Goal: Information Seeking & Learning: Learn about a topic

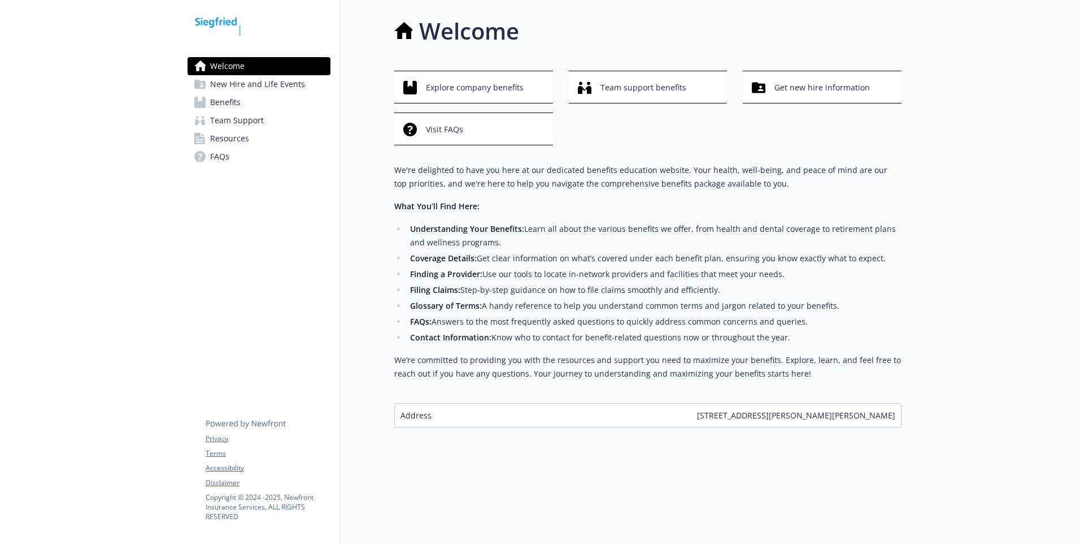
click at [236, 85] on span "New Hire and Life Events" at bounding box center [257, 84] width 95 height 18
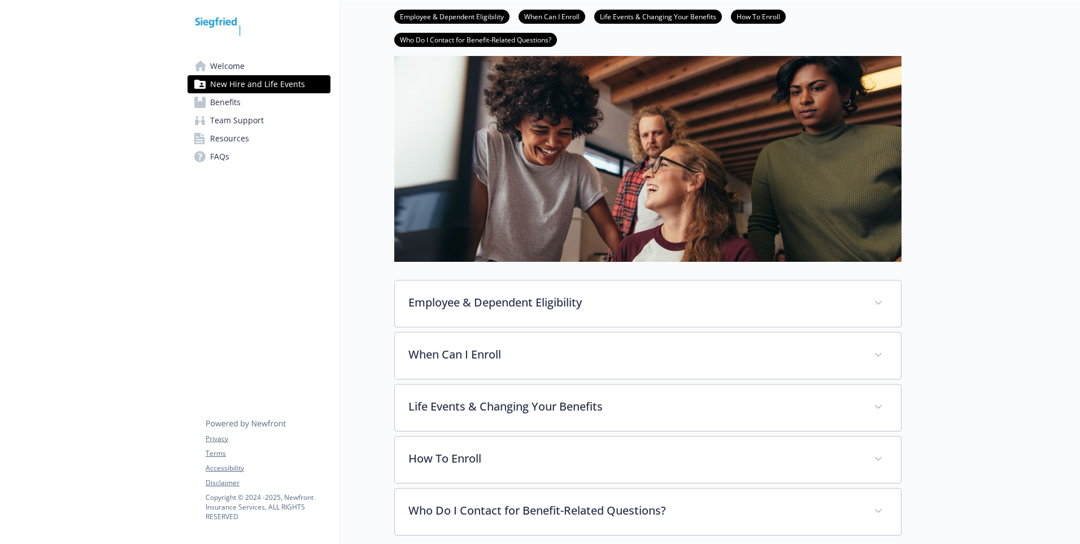
scroll to position [142, 0]
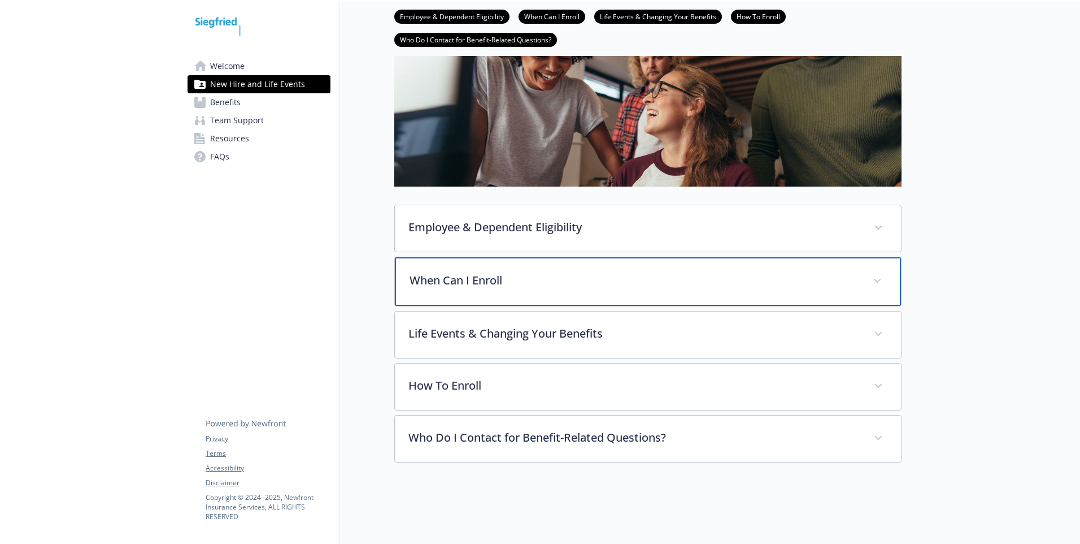
click at [533, 272] on p "When Can I Enroll" at bounding box center [635, 280] width 450 height 17
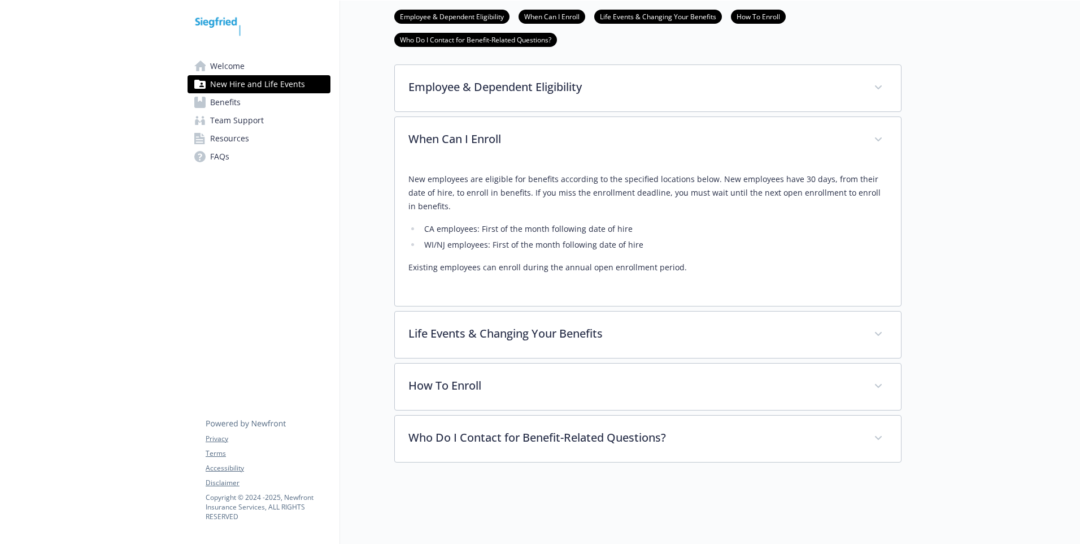
scroll to position [285, 0]
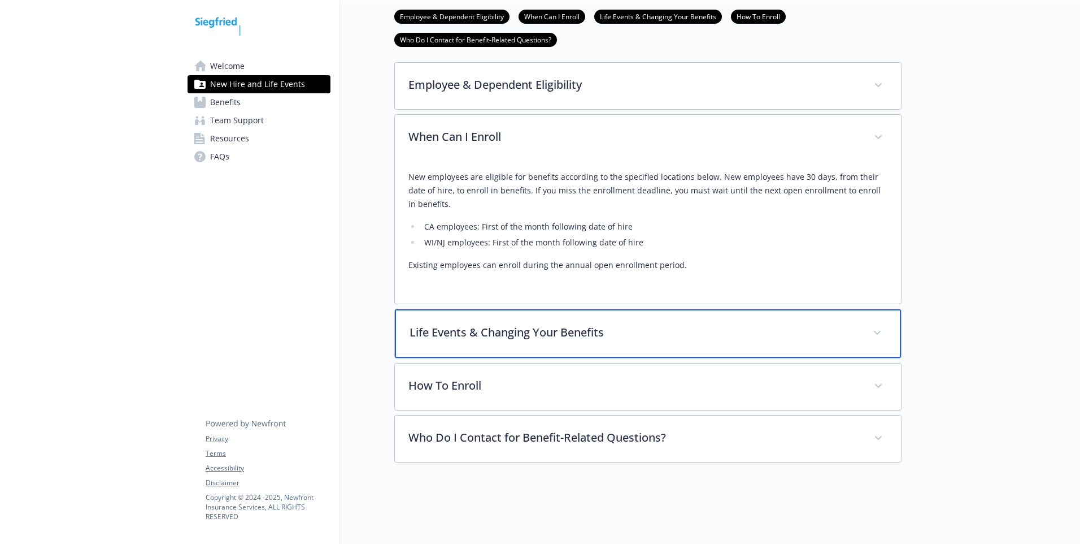
click at [476, 341] on div "Life Events & Changing Your Benefits" at bounding box center [648, 333] width 506 height 49
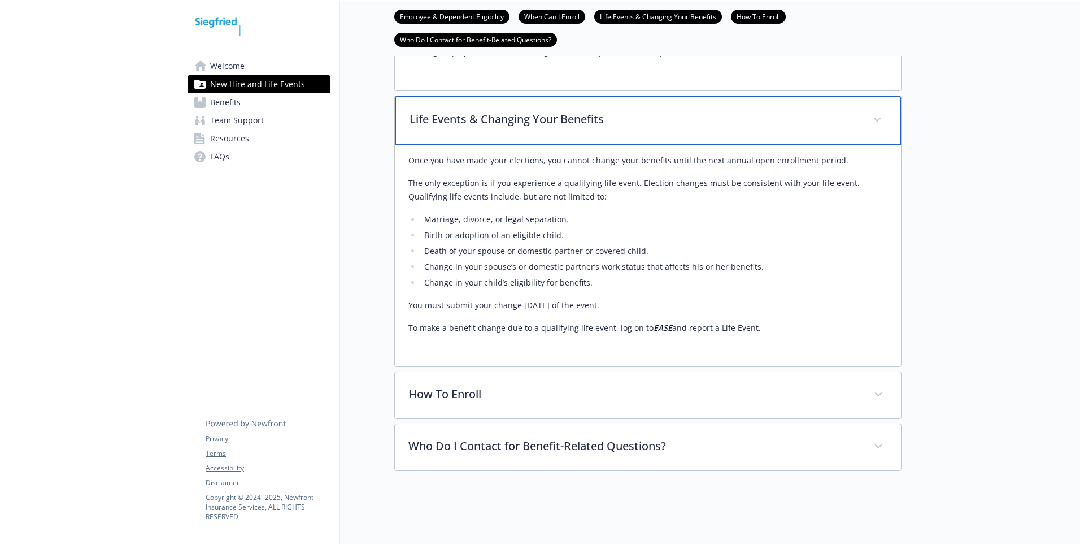
scroll to position [509, 0]
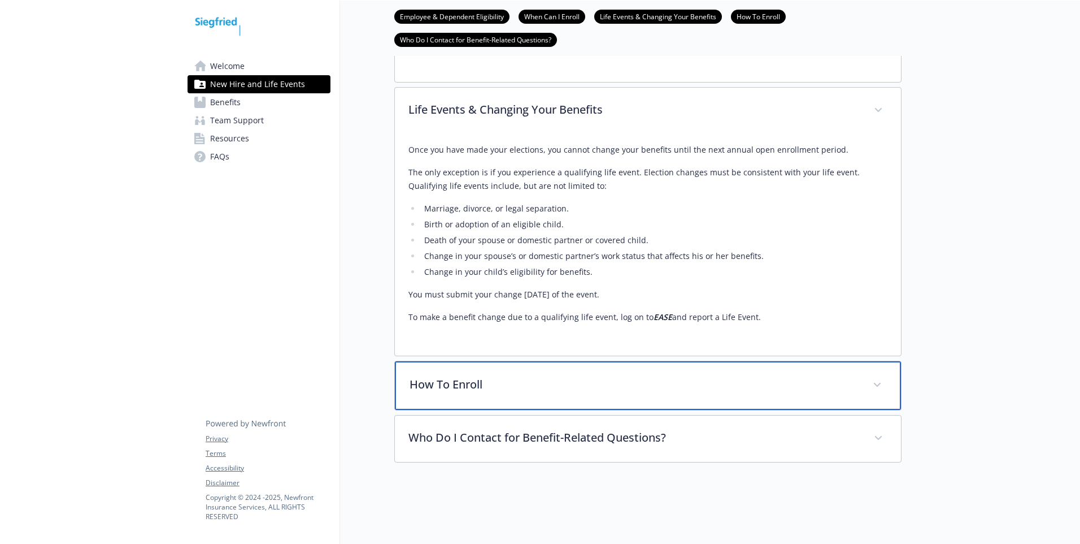
click at [499, 384] on p "How To Enroll" at bounding box center [635, 384] width 450 height 17
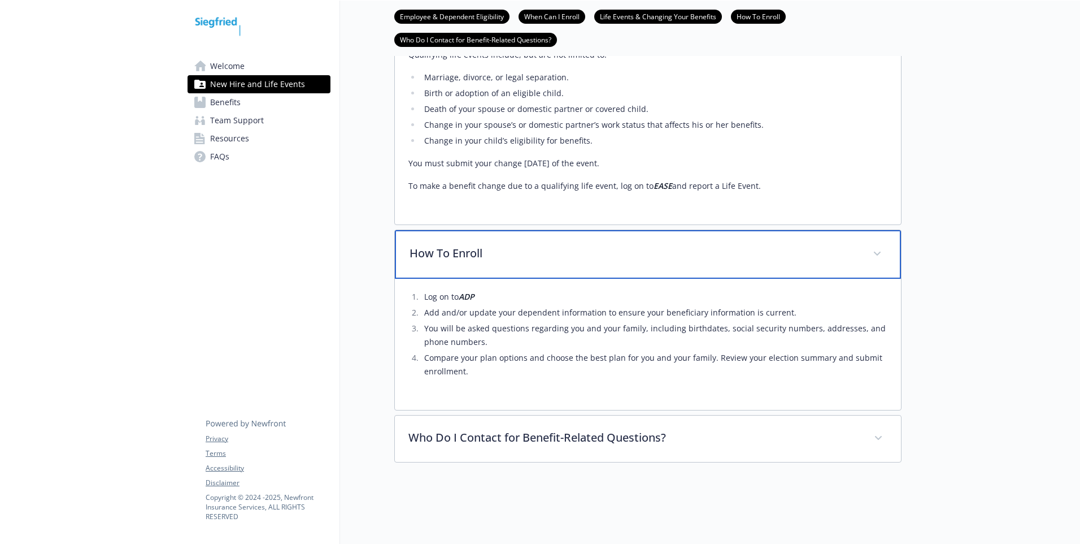
scroll to position [640, 0]
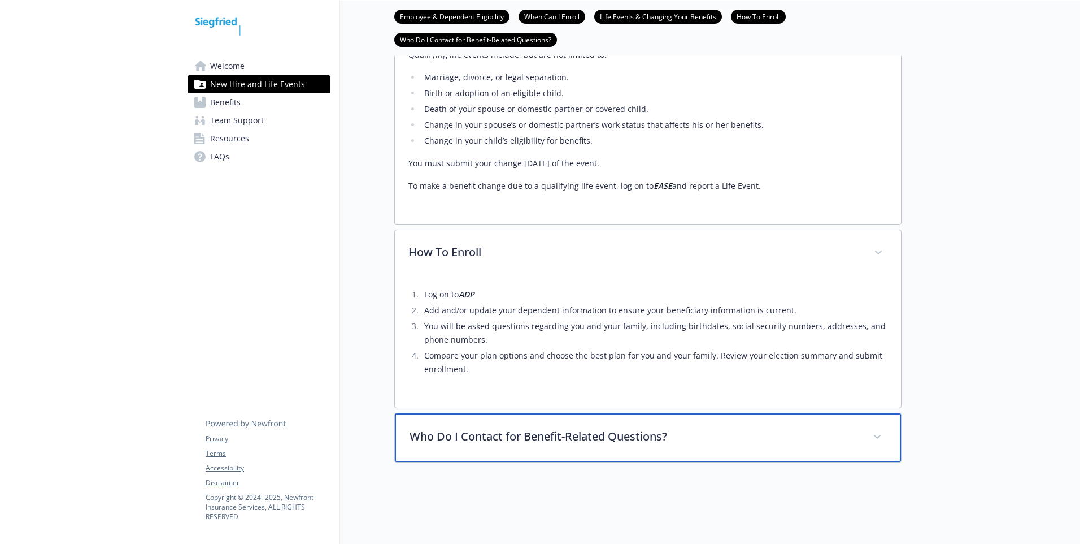
click at [471, 437] on div "Who Do I Contact for Benefit-Related Questions?" at bounding box center [648, 437] width 506 height 49
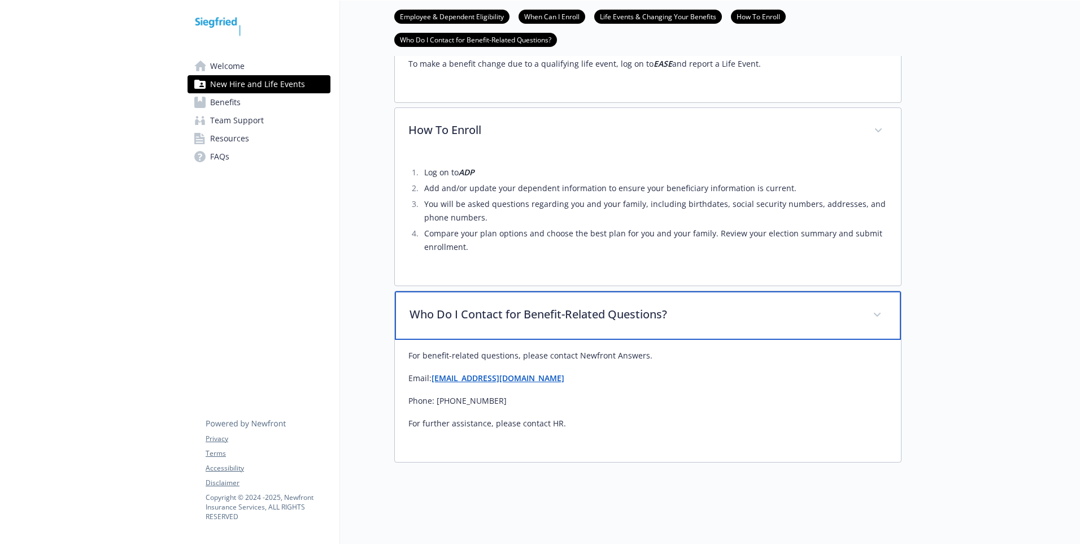
scroll to position [762, 0]
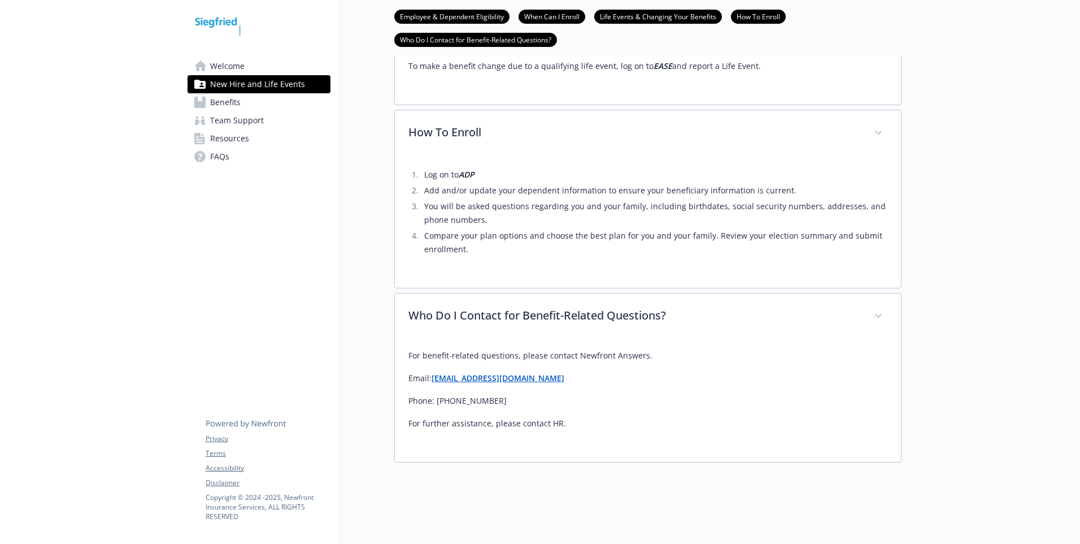
click at [220, 97] on span "Benefits" at bounding box center [225, 102] width 31 height 18
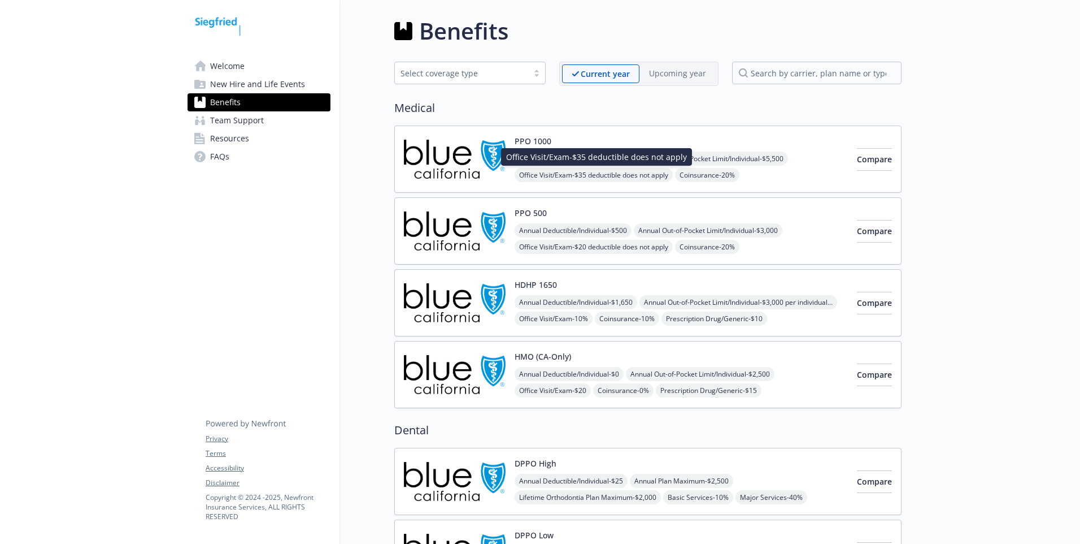
click at [607, 176] on span "Office Visit/Exam - $35 deductible does not apply" at bounding box center [594, 175] width 158 height 14
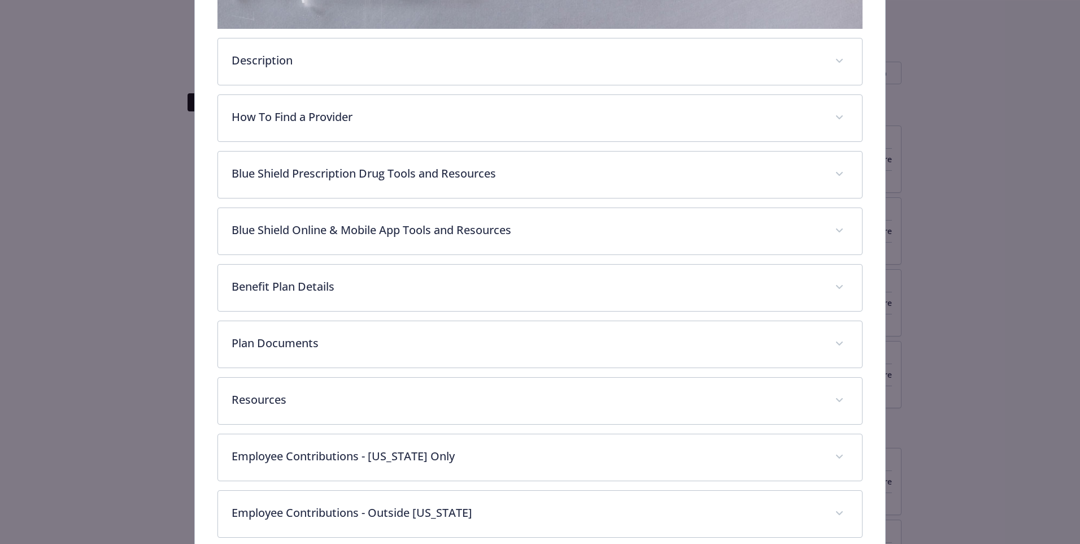
scroll to position [363, 0]
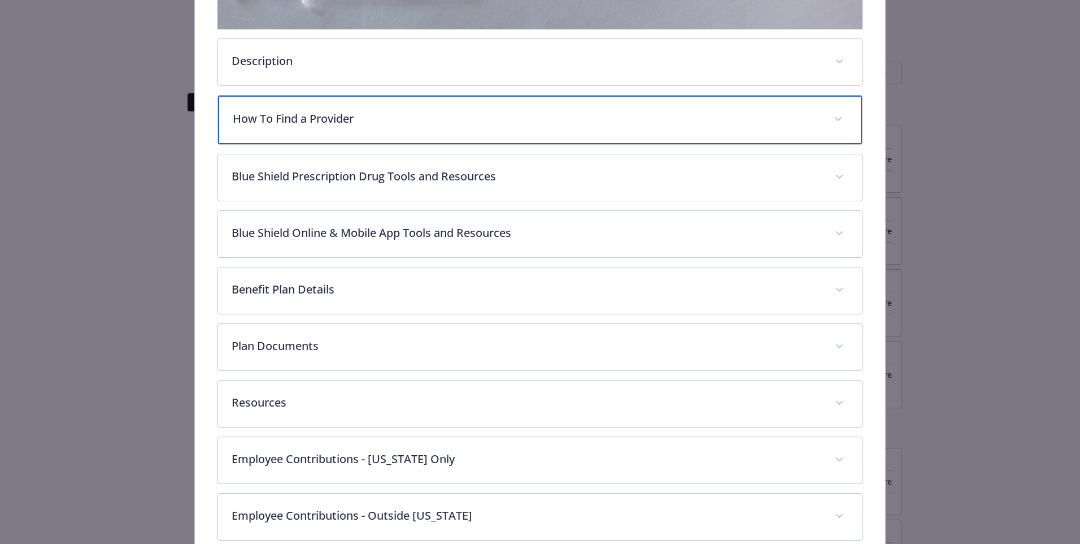
click at [377, 112] on p "How To Find a Provider" at bounding box center [527, 118] width 588 height 17
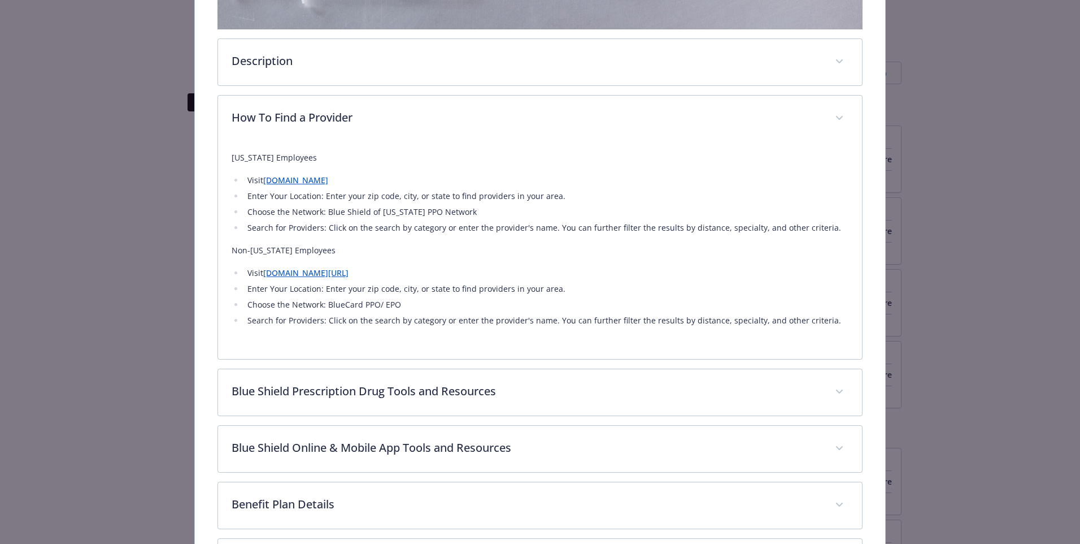
click at [293, 181] on link "[DOMAIN_NAME]" at bounding box center [295, 180] width 65 height 11
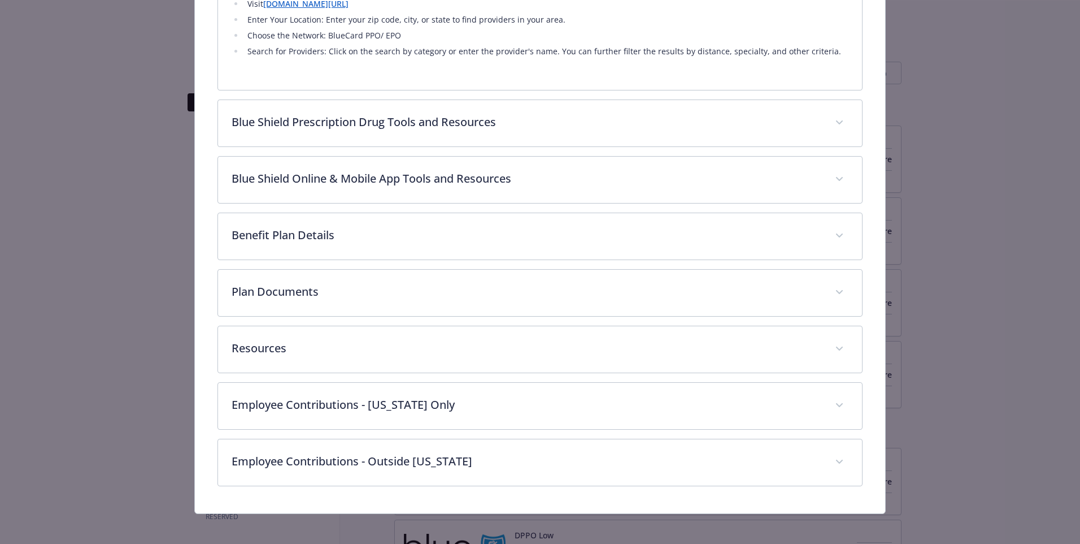
scroll to position [636, 0]
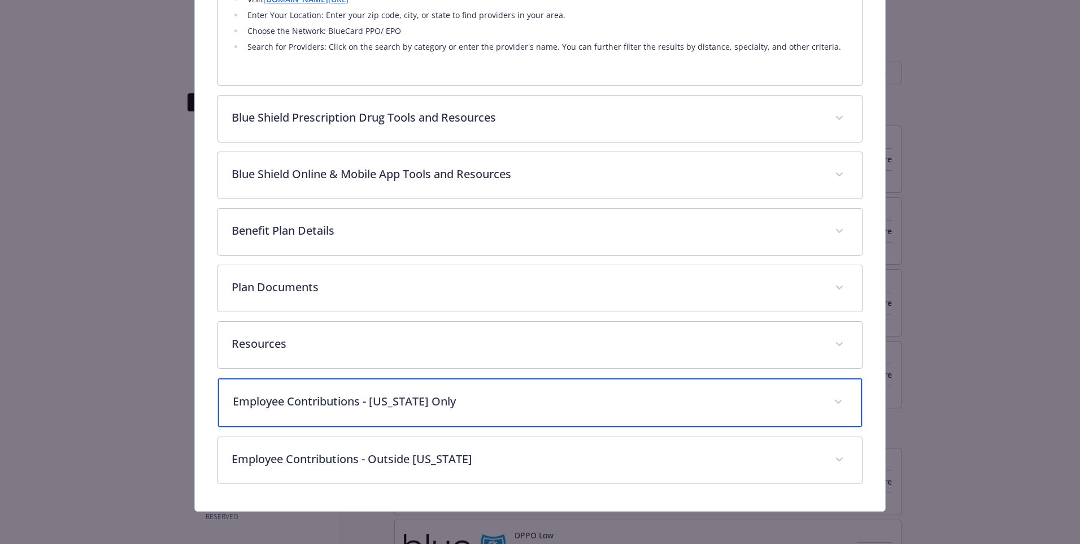
click at [516, 393] on p "Employee Contributions - [US_STATE] Only" at bounding box center [527, 401] width 588 height 17
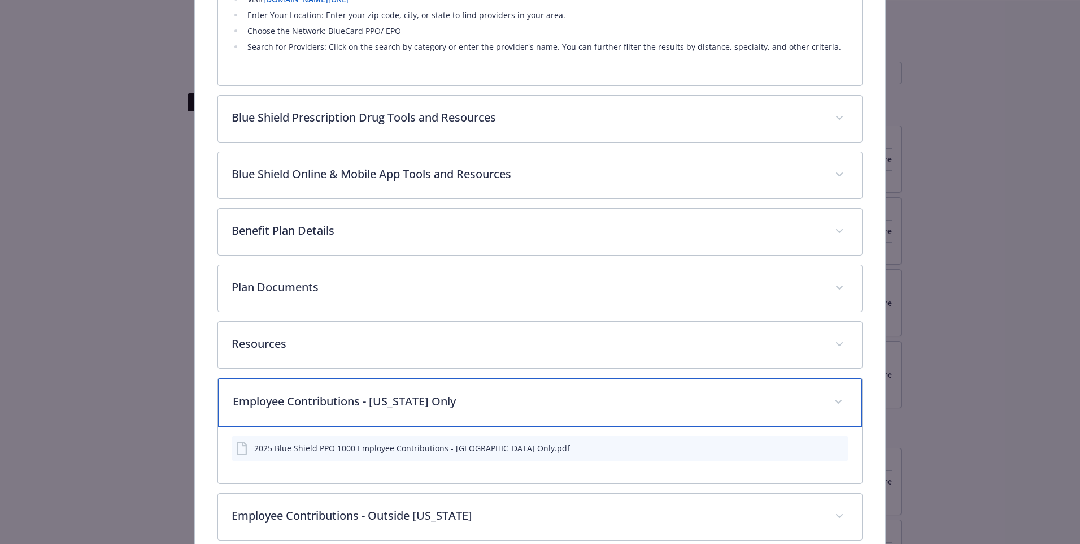
scroll to position [695, 0]
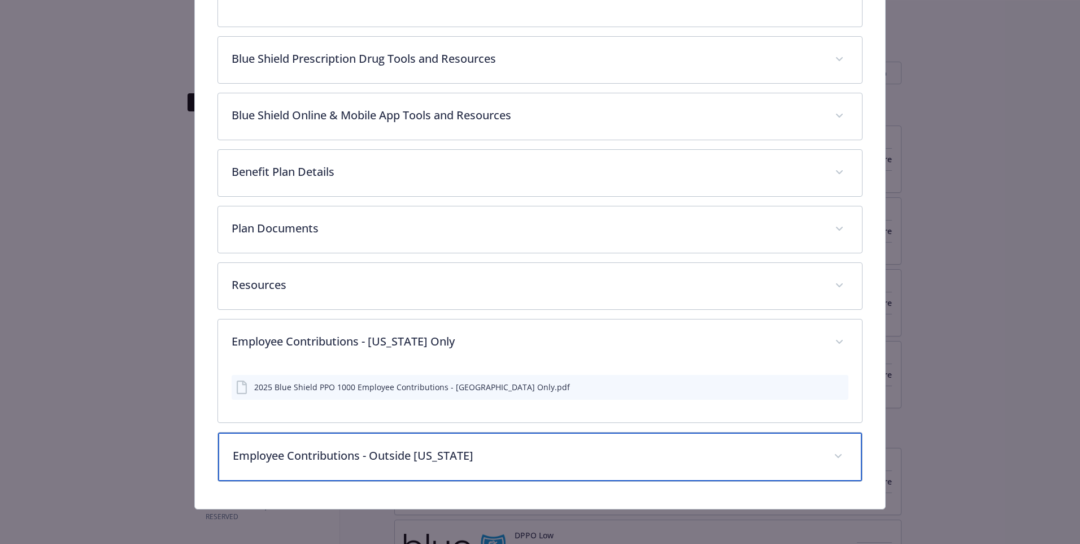
click at [493, 449] on p "Employee Contributions - Outside [US_STATE]" at bounding box center [527, 455] width 588 height 17
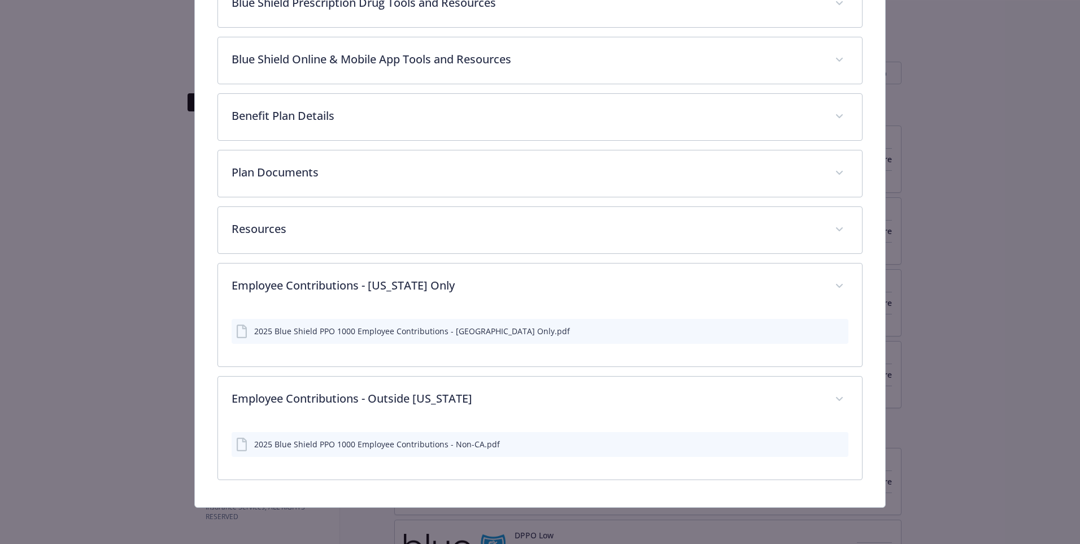
scroll to position [749, 0]
click at [242, 449] on icon "details for plan Medical - PPO 1000 - Medical PPO" at bounding box center [243, 446] width 14 height 14
click at [833, 444] on icon "preview file" at bounding box center [838, 445] width 10 height 8
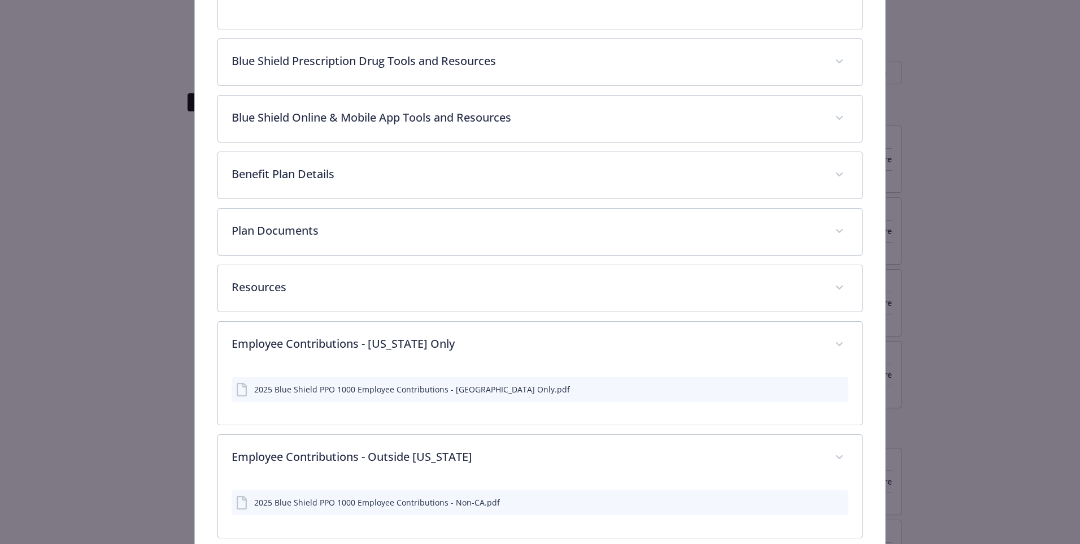
scroll to position [636, 0]
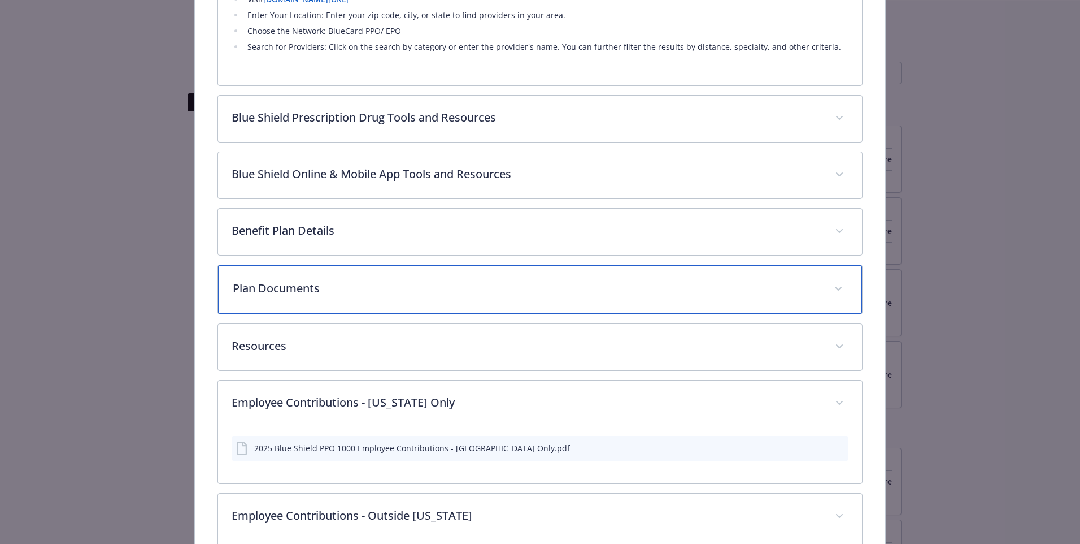
click at [589, 296] on div "Plan Documents" at bounding box center [540, 289] width 644 height 49
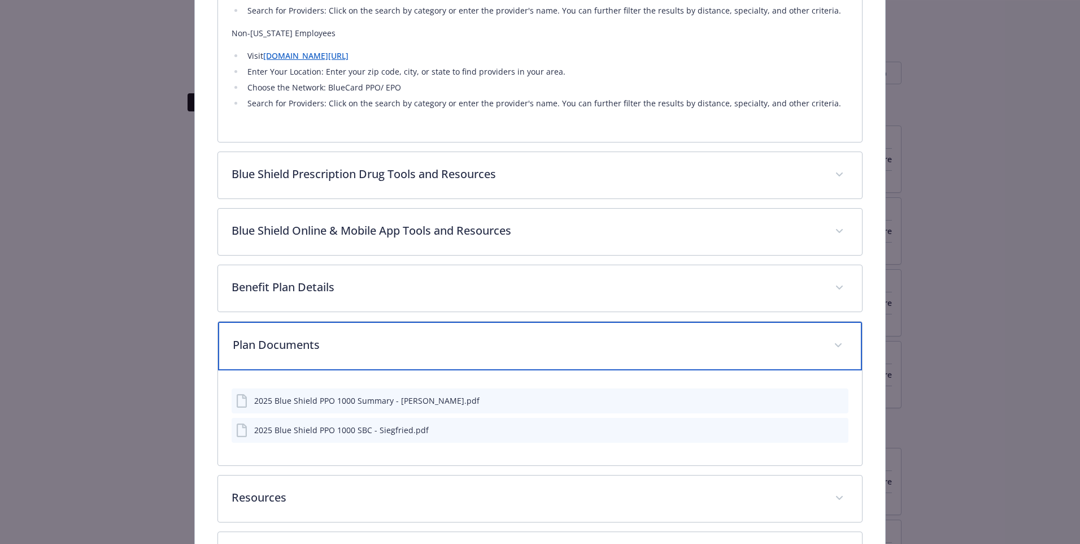
scroll to position [523, 0]
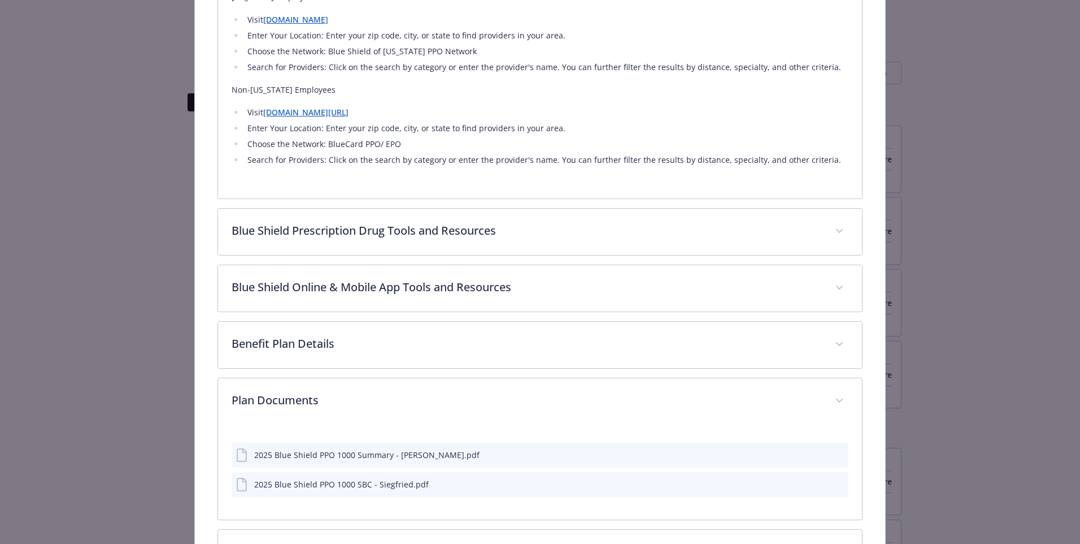
click at [533, 316] on div "Description The Blue Shield PPO 1000 medical plan is a comprehensive health ins…" at bounding box center [540, 234] width 645 height 1135
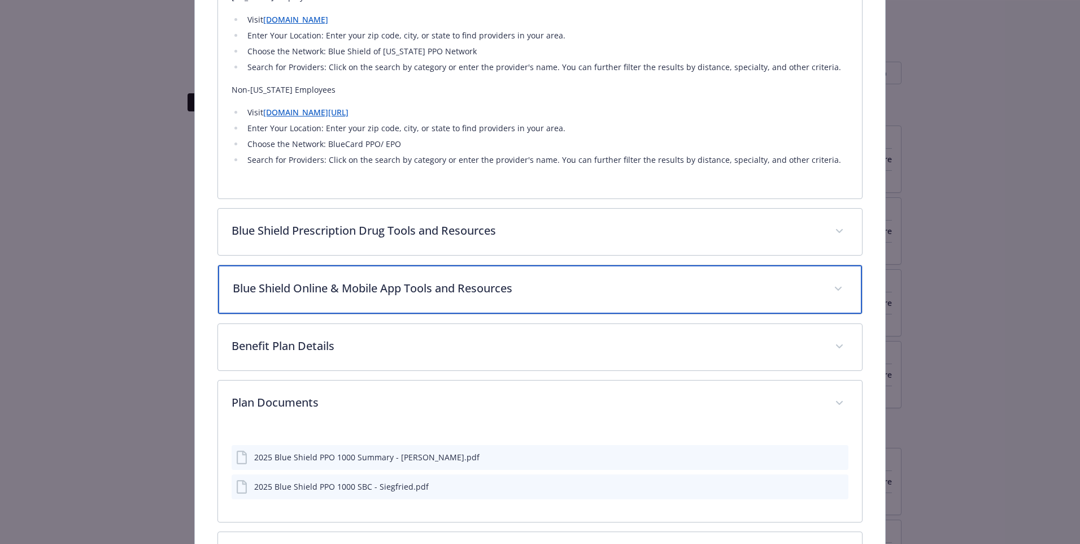
click at [535, 289] on p "Blue Shield Online & Mobile App Tools and Resources" at bounding box center [527, 288] width 588 height 17
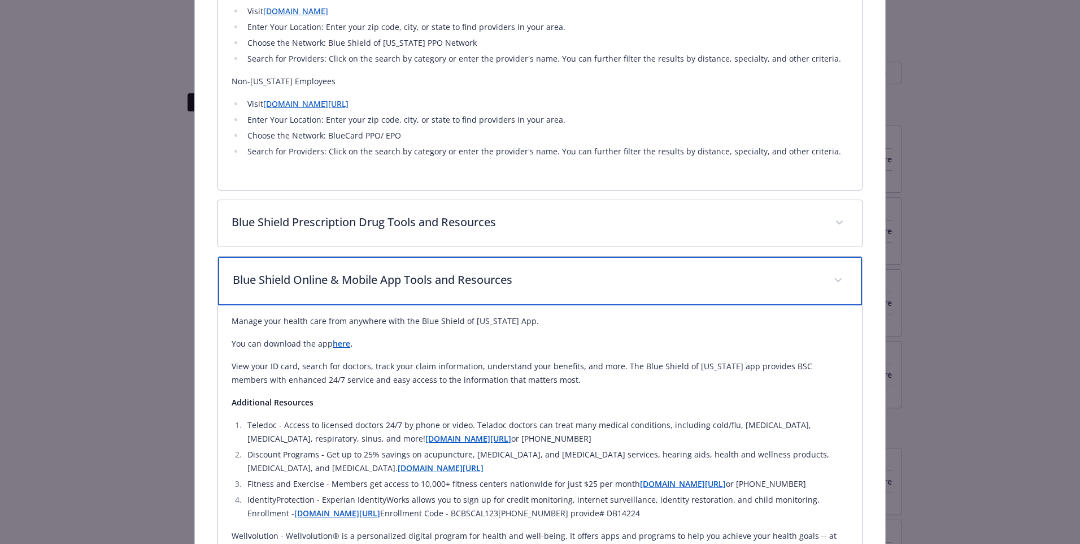
scroll to position [467, 0]
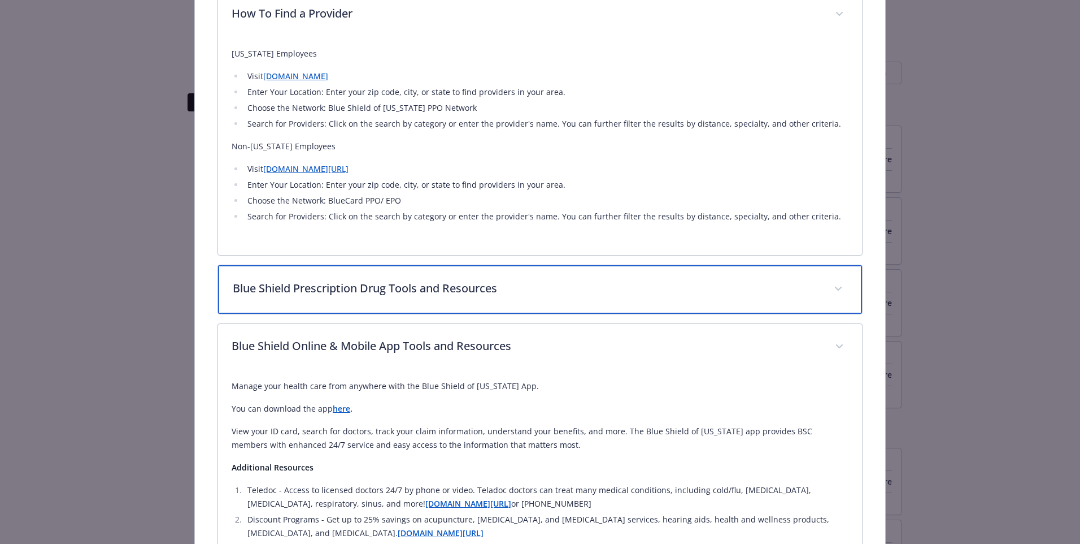
click at [533, 291] on p "Blue Shield Prescription Drug Tools and Resources" at bounding box center [527, 288] width 588 height 17
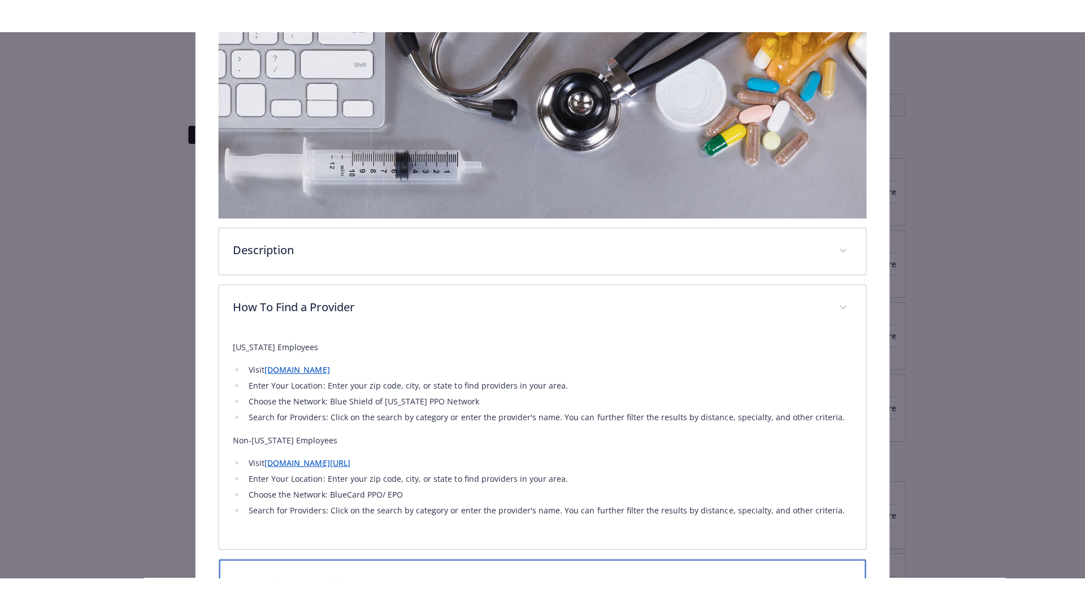
scroll to position [241, 0]
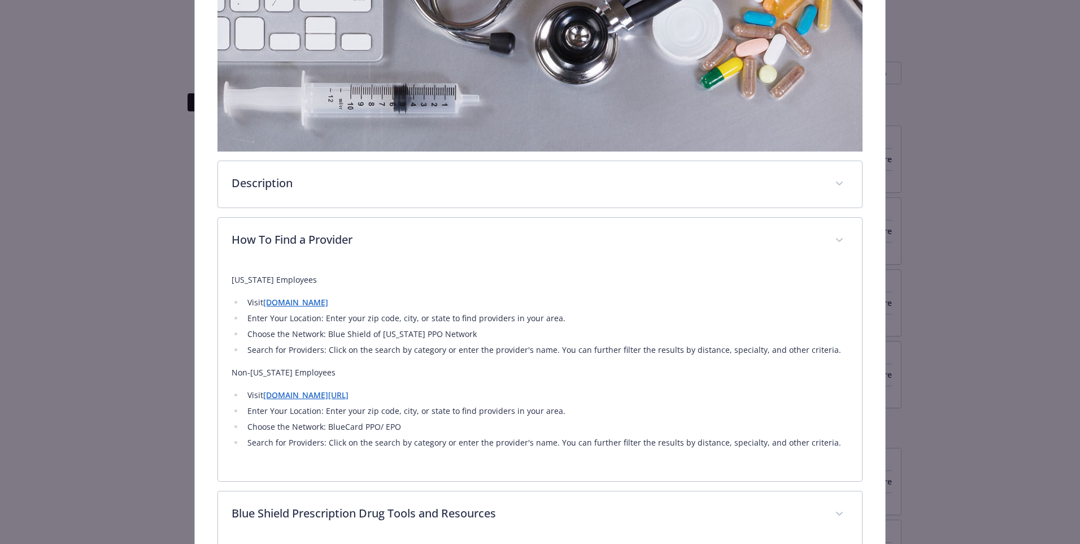
click at [328, 400] on ul "Visit [DOMAIN_NAME][URL] Enter Your Location: Enter your zip code, city, or sta…" at bounding box center [540, 418] width 617 height 61
click at [322, 392] on link "[DOMAIN_NAME][URL]" at bounding box center [305, 394] width 85 height 11
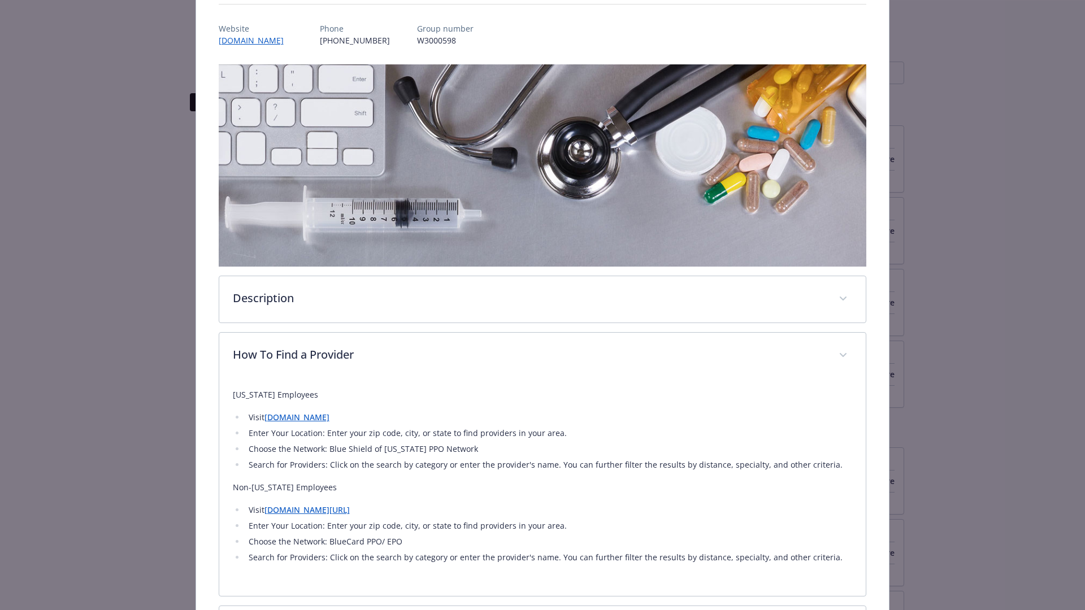
scroll to position [226, 0]
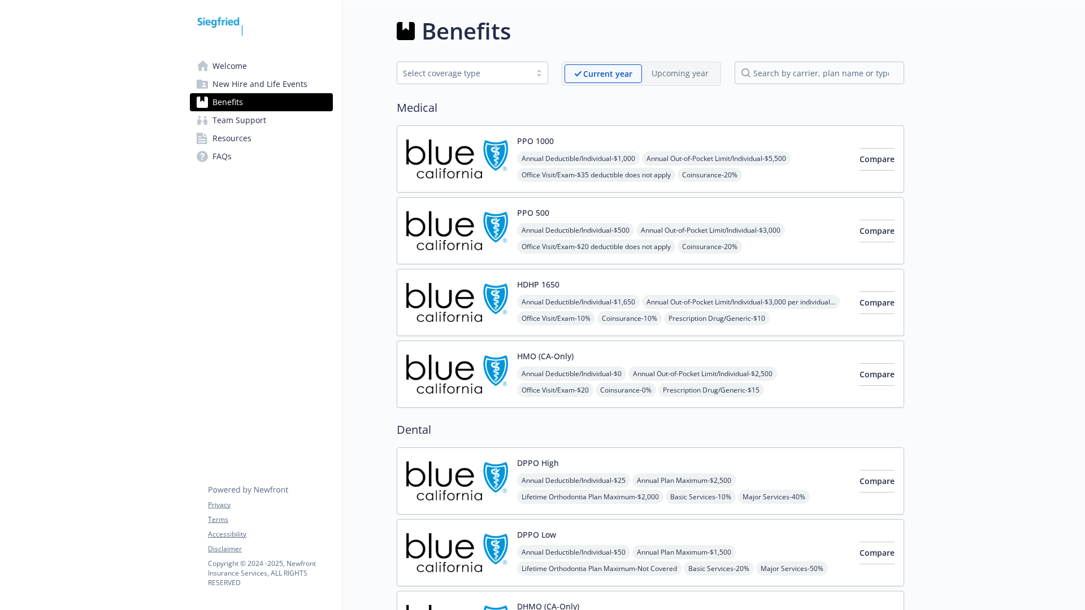
click at [987, 0] on div at bounding box center [542, 0] width 1085 height 1
